Goal: Task Accomplishment & Management: Use online tool/utility

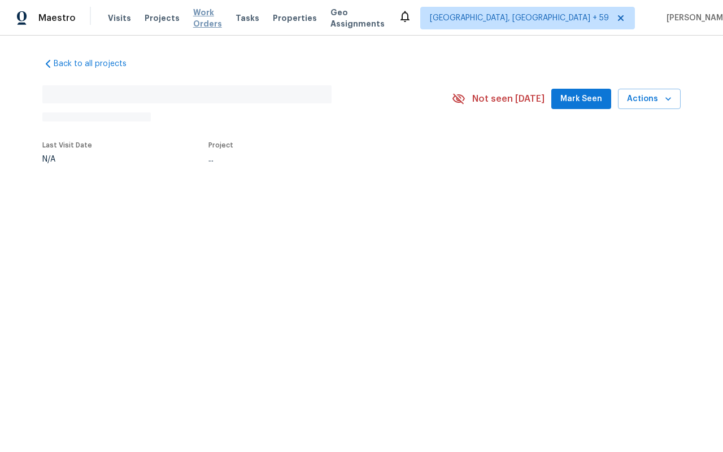
click at [193, 15] on span "Work Orders" at bounding box center [207, 18] width 29 height 23
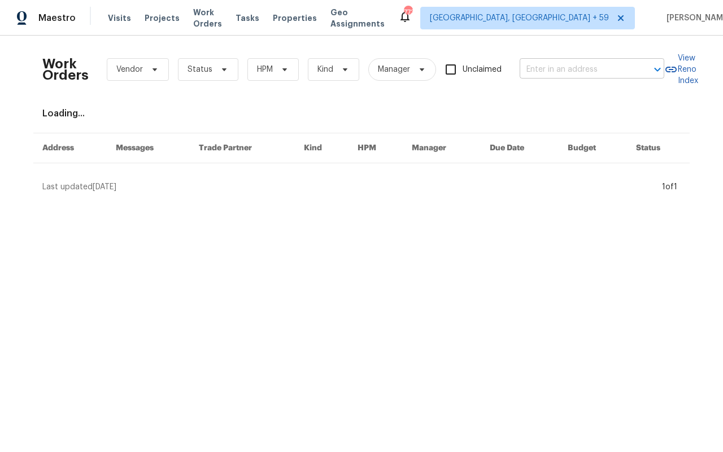
click at [527, 72] on input "text" at bounding box center [575, 70] width 113 height 18
paste input "[STREET_ADDRESS]"
type input "[STREET_ADDRESS]"
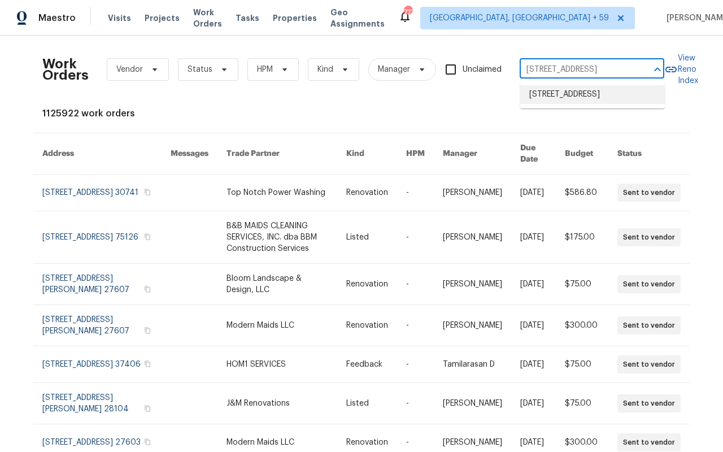
click at [548, 90] on li "[STREET_ADDRESS]" at bounding box center [592, 94] width 145 height 19
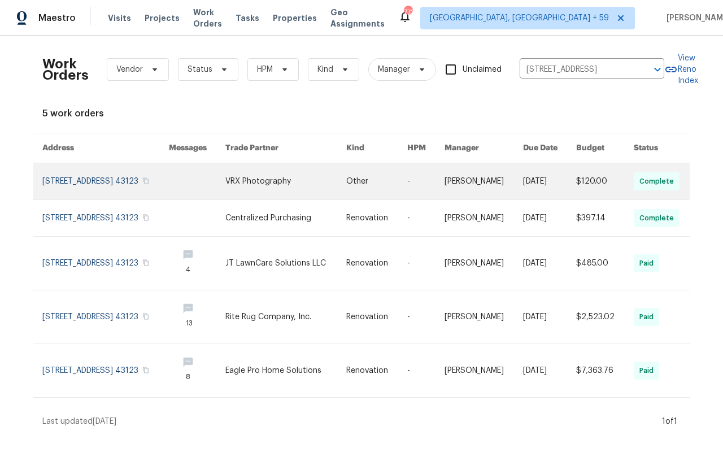
click at [97, 186] on link at bounding box center [105, 181] width 126 height 36
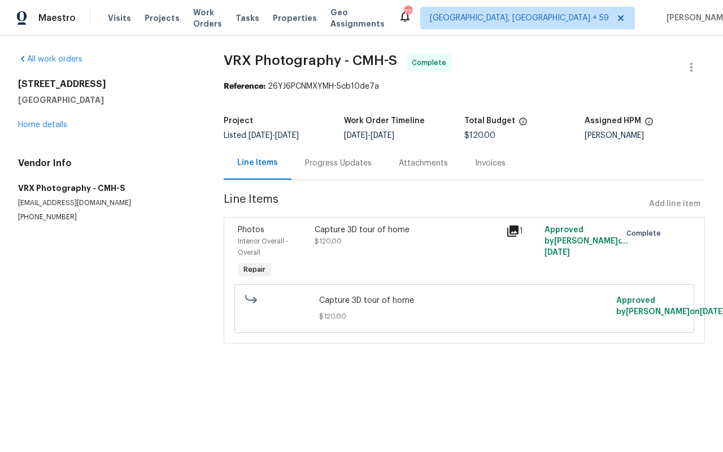
click at [45, 129] on div "[STREET_ADDRESS] Home details" at bounding box center [107, 104] width 178 height 52
click at [43, 125] on link "Home details" at bounding box center [42, 125] width 49 height 8
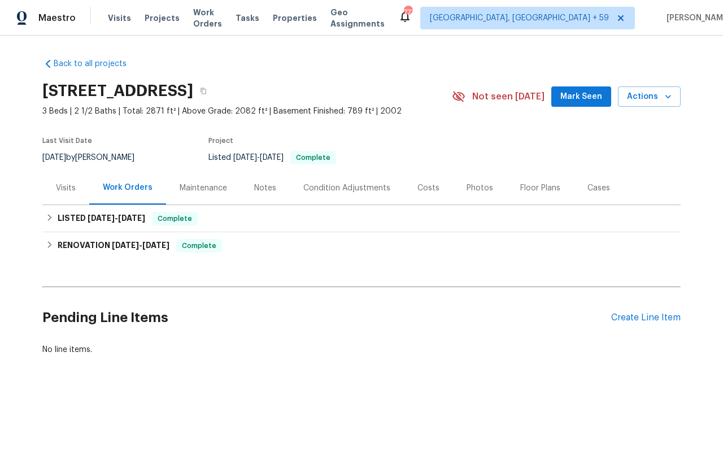
click at [67, 182] on div "Visits" at bounding box center [66, 187] width 20 height 11
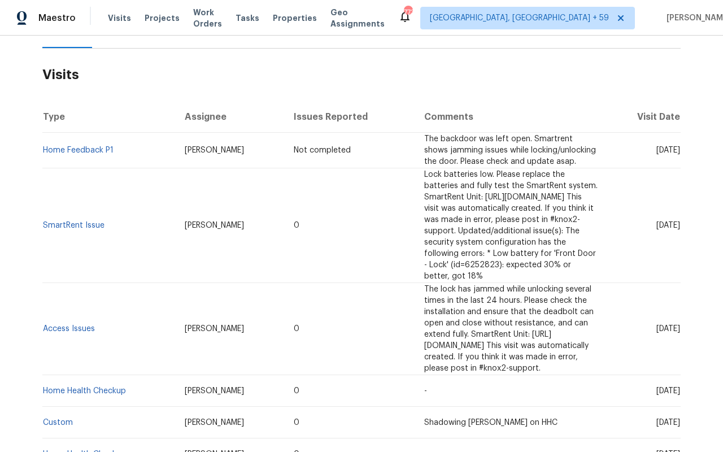
scroll to position [158, 0]
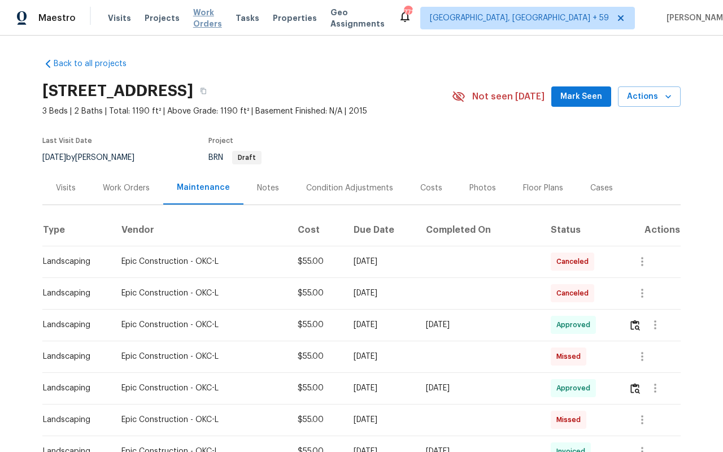
click at [220, 20] on span "Work Orders" at bounding box center [207, 18] width 29 height 23
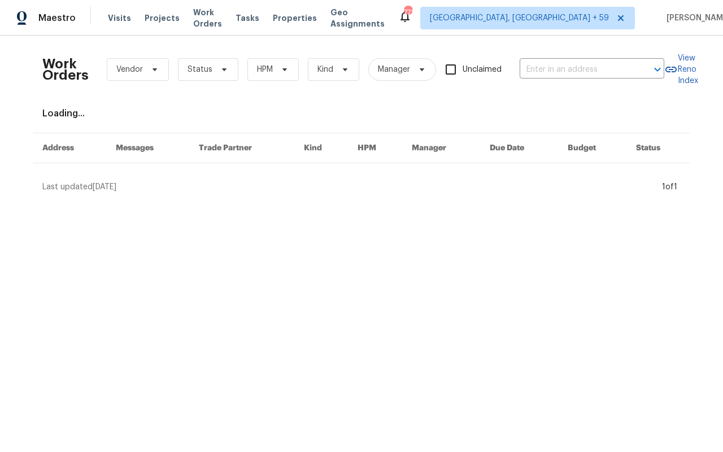
click at [556, 51] on div "Work Orders Vendor Status HPM Kind Manager Unclaimed ​" at bounding box center [353, 70] width 622 height 50
click at [556, 59] on div "Work Orders Vendor Status HPM Kind Manager Unclaimed ​" at bounding box center [353, 70] width 622 height 50
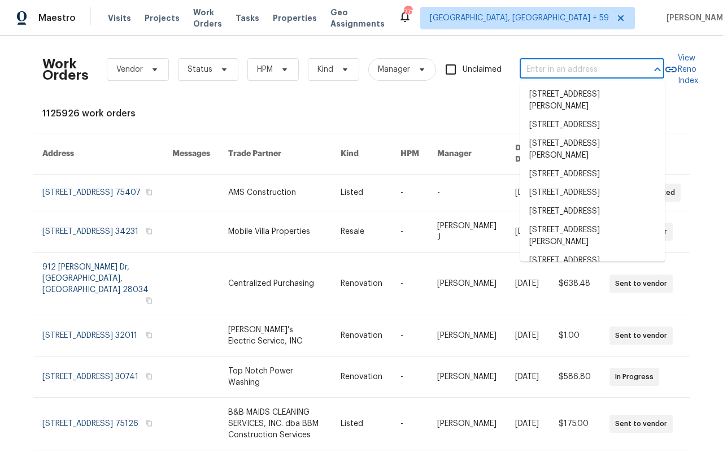
click at [553, 67] on input "text" at bounding box center [575, 70] width 113 height 18
paste input "2711 Monterey Ave SE Albuquerque NM 87106"
type input "2711 Monterey Ave SE Albuquerque NM 87106"
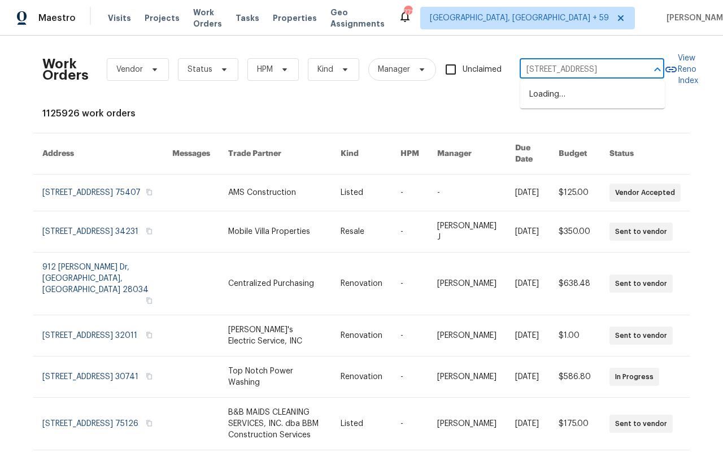
scroll to position [0, 64]
click at [556, 95] on li "2711 Monterey Ave SE, Albuquerque, NM 87106" at bounding box center [592, 94] width 145 height 19
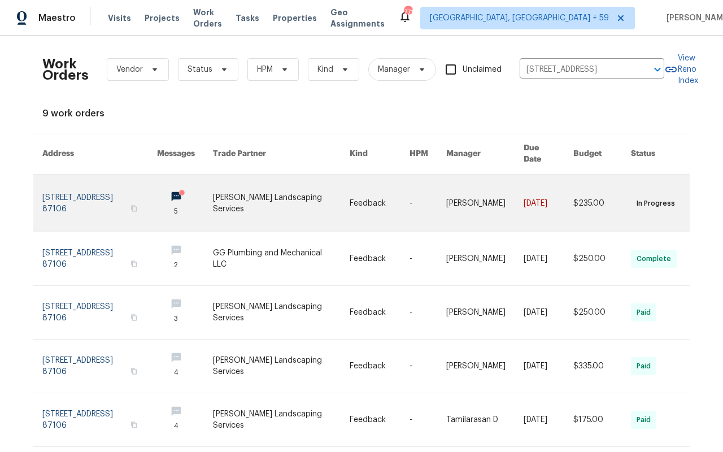
click at [70, 178] on link at bounding box center [99, 202] width 115 height 57
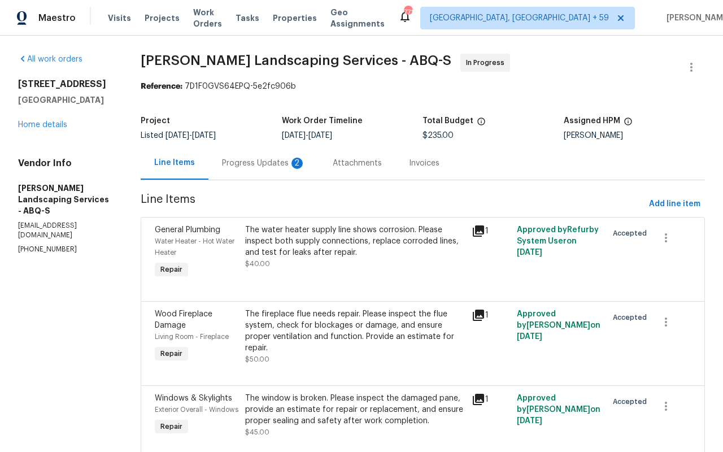
click at [54, 138] on div "All work orders 2711 Monterey Ave SE Albuquerque, NM 87106 Home details Vendor …" at bounding box center [65, 154] width 95 height 200
click at [49, 123] on link "Home details" at bounding box center [42, 125] width 49 height 8
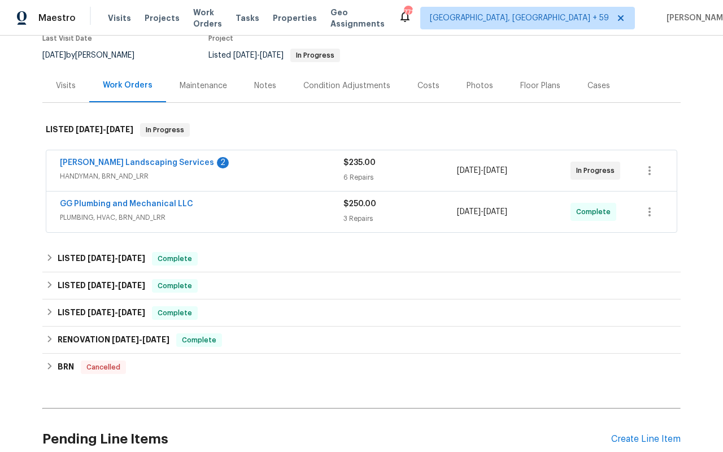
scroll to position [104, 0]
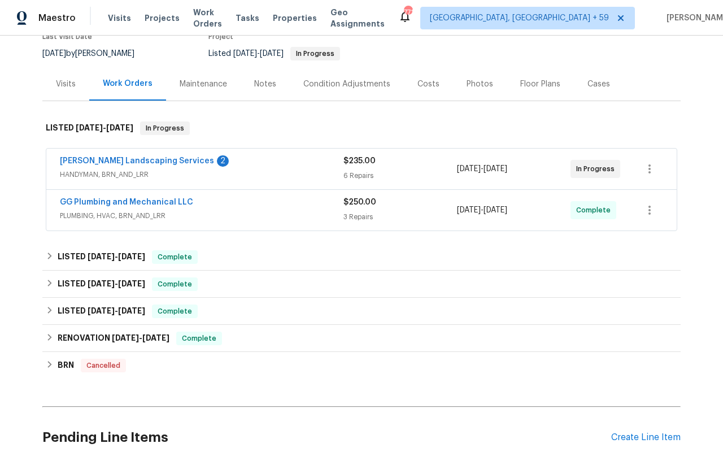
click at [238, 165] on div "Rodriguez Landscaping Services 2" at bounding box center [201, 162] width 283 height 14
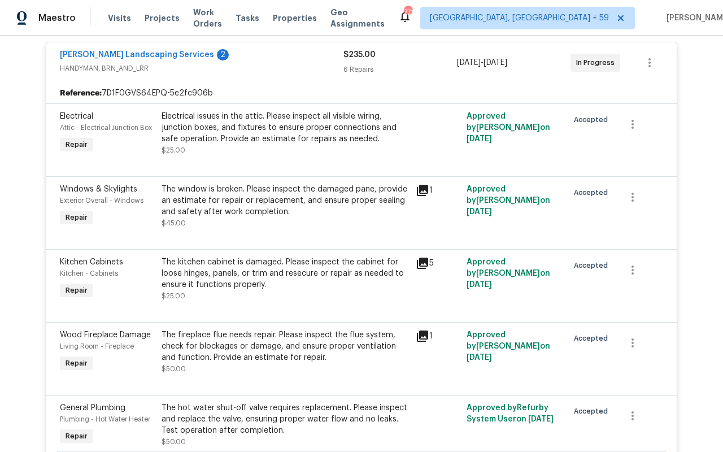
scroll to position [220, 0]
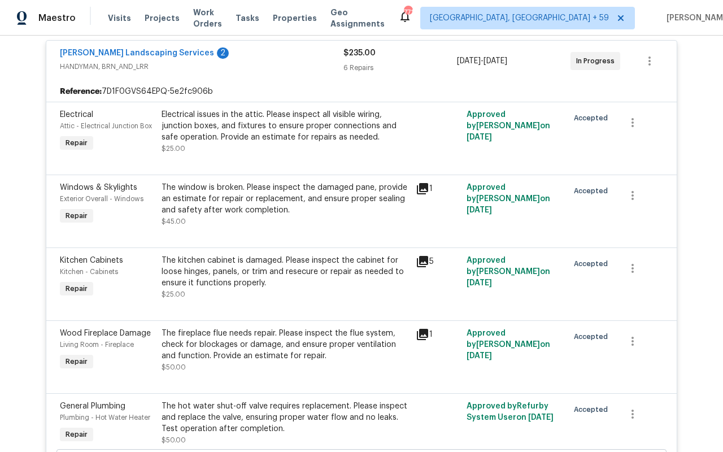
click at [248, 60] on div "Rodriguez Landscaping Services 2" at bounding box center [201, 54] width 283 height 14
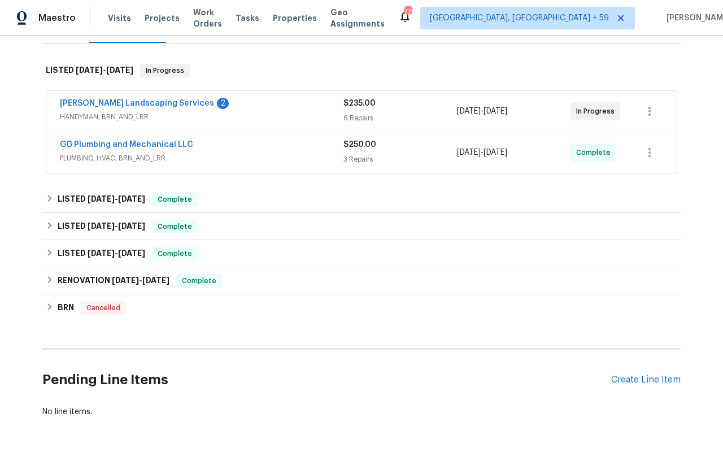
scroll to position [93, 0]
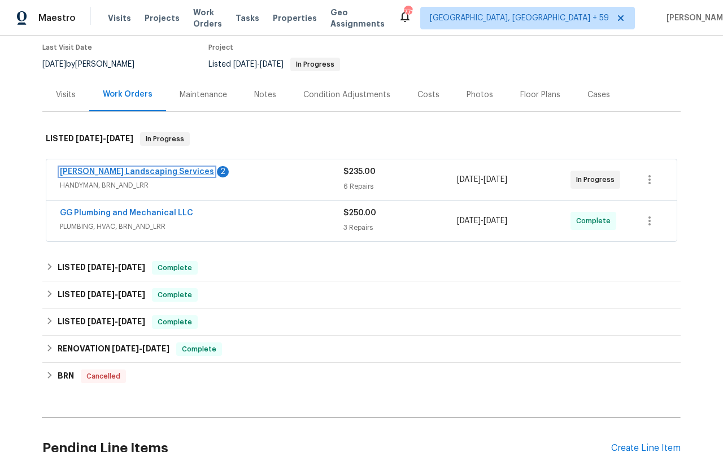
click at [137, 172] on link "Rodriguez Landscaping Services" at bounding box center [137, 172] width 154 height 8
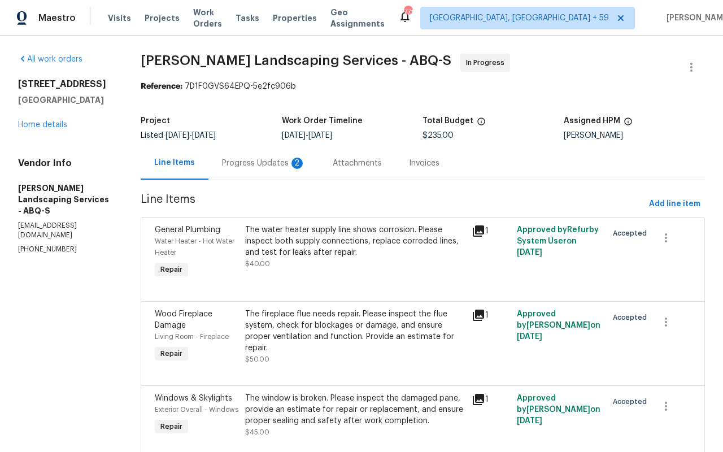
click at [269, 161] on div "Progress Updates 2" at bounding box center [264, 163] width 84 height 11
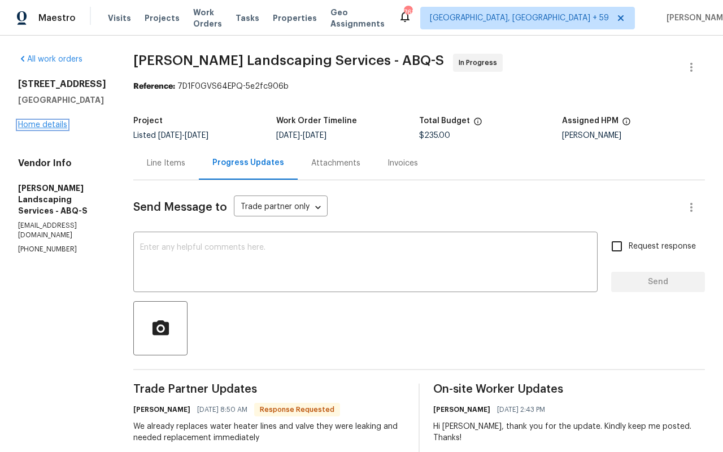
click at [37, 121] on link "Home details" at bounding box center [42, 125] width 49 height 8
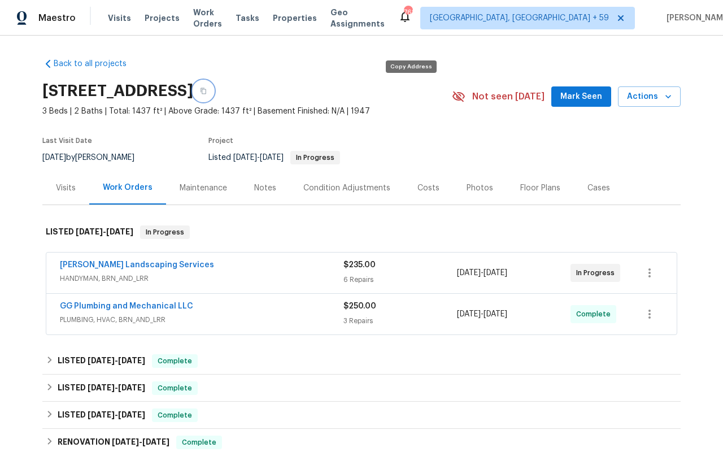
click at [213, 85] on button "button" at bounding box center [203, 91] width 20 height 20
